Goal: Navigation & Orientation: Find specific page/section

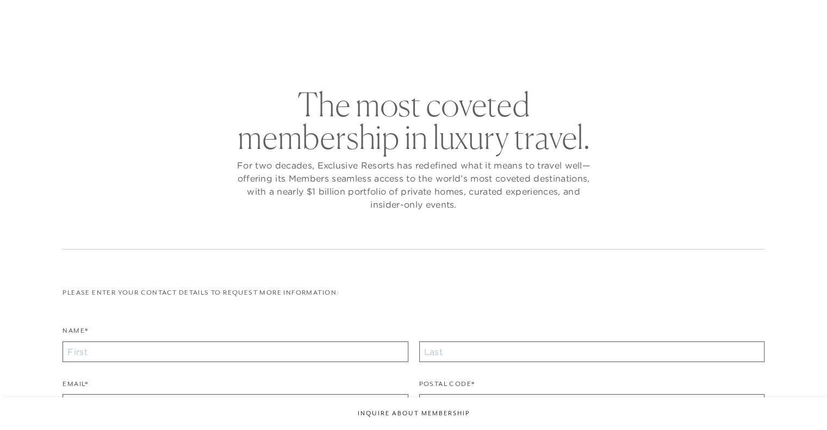
checkbox input "false"
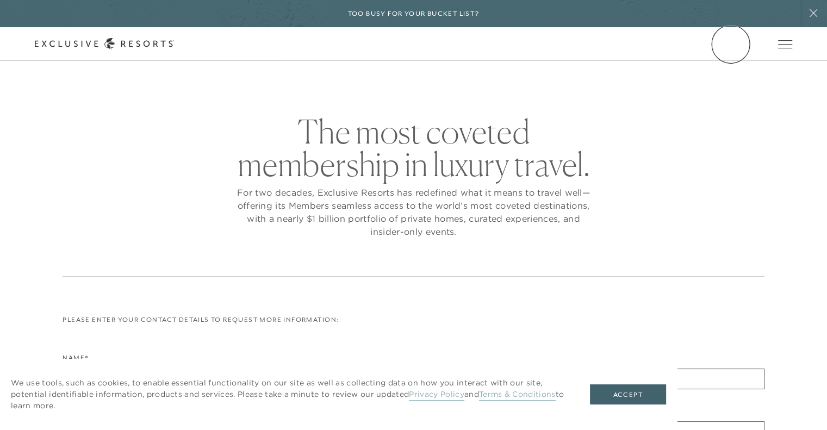
click at [0, 0] on link "Member Login" at bounding box center [0, 0] width 0 height 0
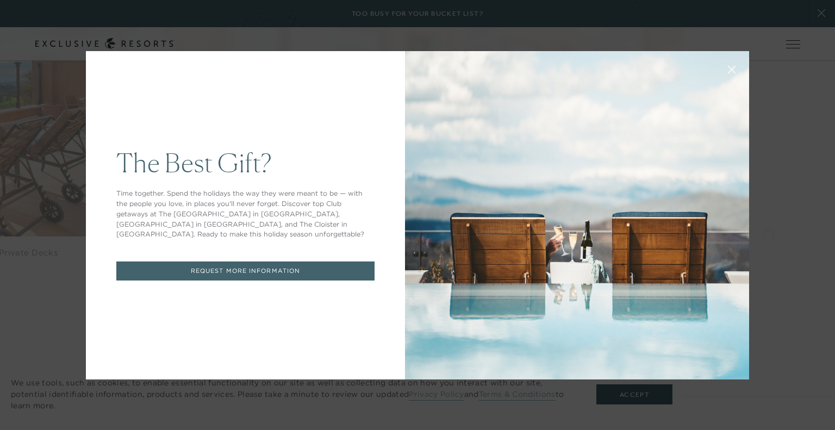
click at [728, 69] on icon at bounding box center [732, 69] width 8 height 8
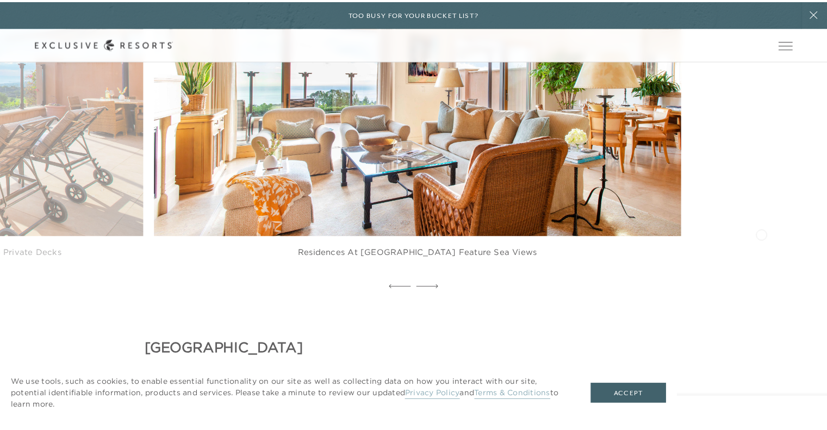
scroll to position [1298, 0]
